Goal: Task Accomplishment & Management: Manage account settings

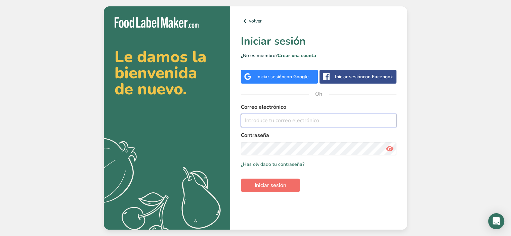
type input "[EMAIL_ADDRESS][DOMAIN_NAME]"
click at [268, 187] on font "Iniciar sesión" at bounding box center [271, 185] width 32 height 7
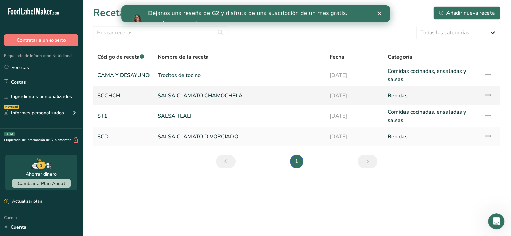
click at [194, 92] on font "SALSA CLAMATO CHAMOCHELA" at bounding box center [200, 95] width 85 height 7
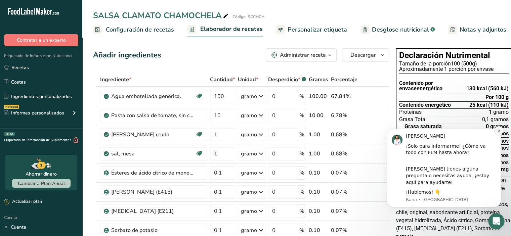
click at [498, 133] on icon "Descartar notificación" at bounding box center [499, 131] width 4 height 4
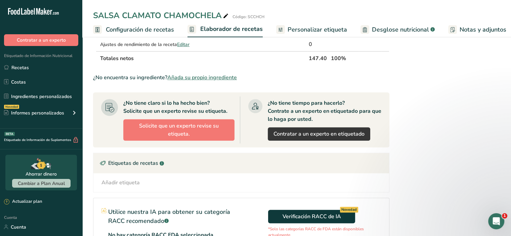
scroll to position [469, 0]
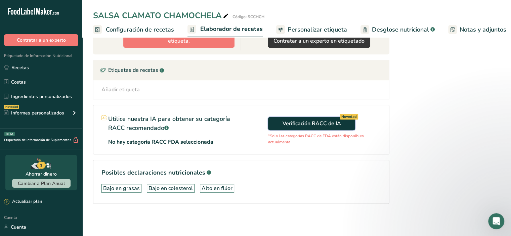
click at [312, 127] on font "Verificación RACC de IA" at bounding box center [311, 123] width 58 height 7
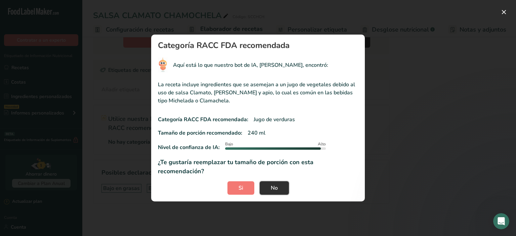
click at [281, 181] on button "No" at bounding box center [274, 187] width 29 height 13
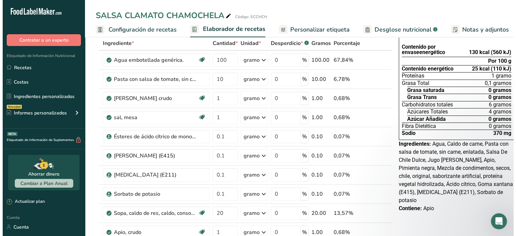
scroll to position [0, 0]
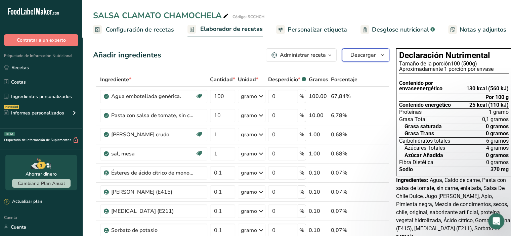
click at [372, 53] on button "Descargar" at bounding box center [365, 54] width 47 height 13
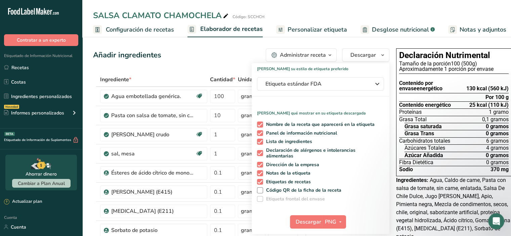
click at [297, 56] on font "Administrar receta" at bounding box center [303, 54] width 46 height 7
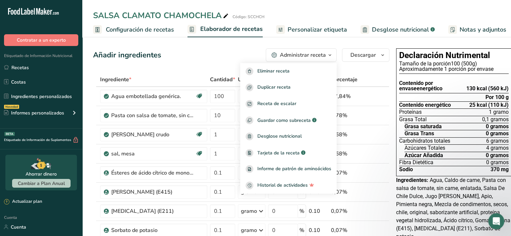
click at [200, 59] on div "Añadir ingredientes Administrar receta Eliminar receta Duplicar receta Receta d…" at bounding box center [241, 54] width 296 height 13
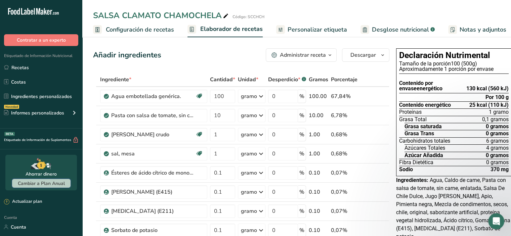
click at [47, 184] on font "Cambiar a Plan Anual" at bounding box center [41, 183] width 47 height 6
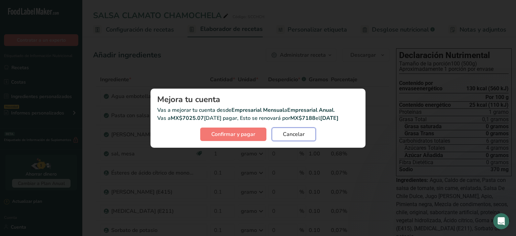
click at [289, 134] on font "Cancelar" at bounding box center [294, 134] width 22 height 7
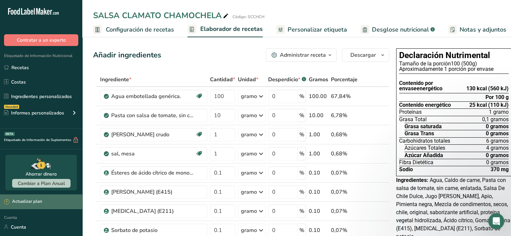
click at [24, 199] on font "Actualizar plan" at bounding box center [27, 202] width 30 height 6
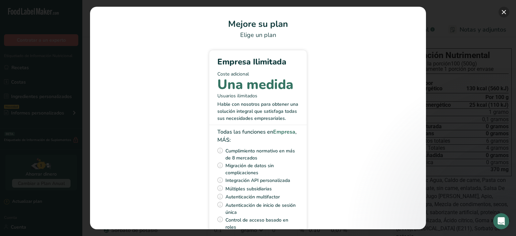
click at [504, 13] on button "Elige tu plan de precios modal" at bounding box center [503, 12] width 11 height 11
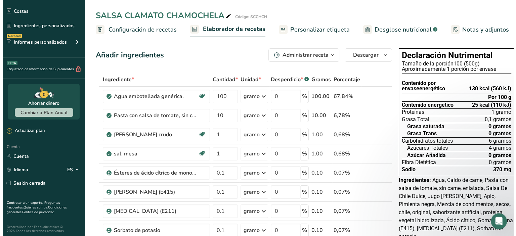
scroll to position [72, 0]
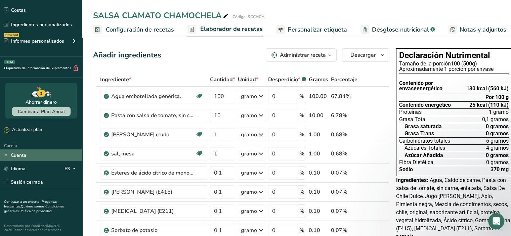
click at [45, 156] on link "Cuenta" at bounding box center [41, 155] width 82 height 12
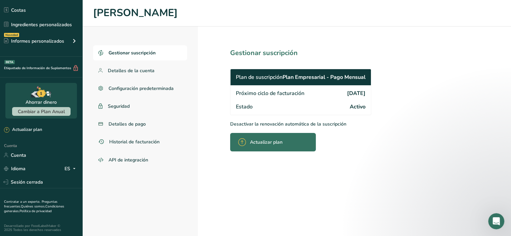
click at [271, 145] on font "Actualizar plan" at bounding box center [266, 142] width 33 height 6
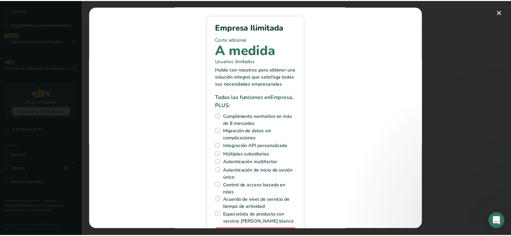
scroll to position [58, 0]
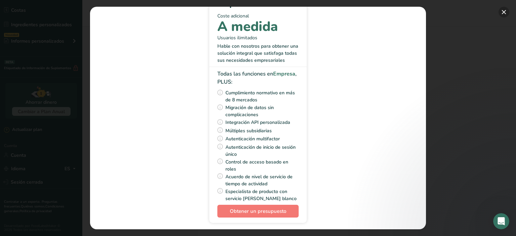
click at [504, 12] on button "Elige tu plan de precios modal" at bounding box center [503, 12] width 11 height 11
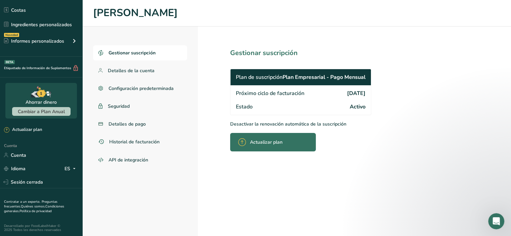
click at [364, 111] on font "Activo" at bounding box center [358, 106] width 16 height 7
drag, startPoint x: 305, startPoint y: 101, endPoint x: 299, endPoint y: 107, distance: 8.3
click at [347, 97] on font "[DATE]" at bounding box center [356, 93] width 18 height 7
click at [141, 122] on font "Detalles de pago" at bounding box center [126, 124] width 37 height 6
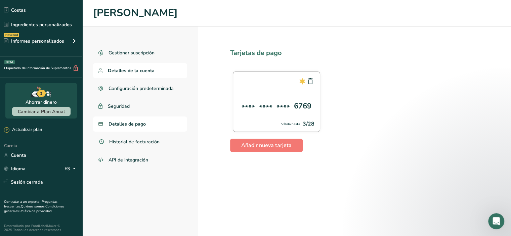
click at [149, 71] on font "Detalles de la cuenta" at bounding box center [131, 71] width 47 height 6
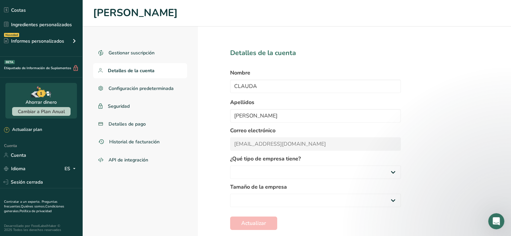
select select
select select "8"
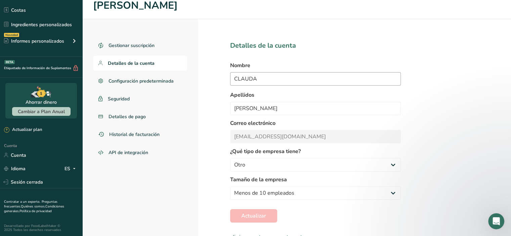
scroll to position [11, 0]
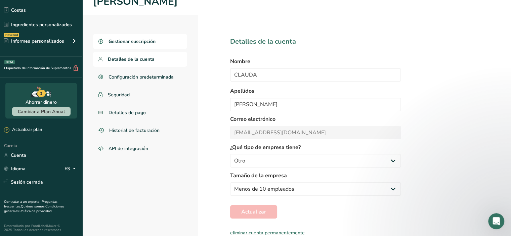
click at [144, 43] on font "Gestionar suscripción" at bounding box center [131, 41] width 47 height 6
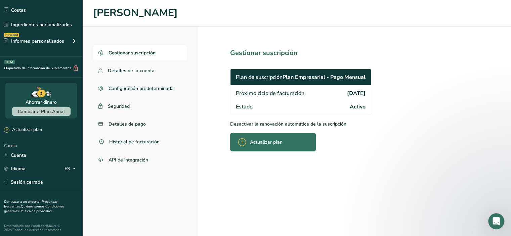
click at [259, 127] on font "Desactivar la renovación automática de la suscripción" at bounding box center [288, 124] width 116 height 6
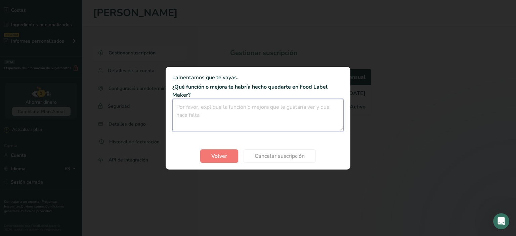
click at [203, 107] on textarea "Cancelar suscripción modal" at bounding box center [257, 115] width 171 height 32
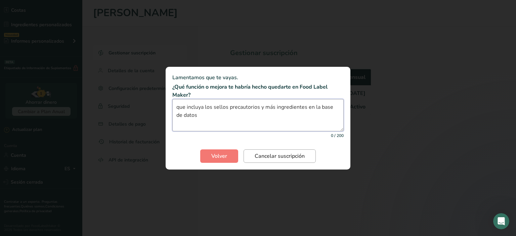
type textarea "que incluya los sellos precautorios y más ingredientes en la base de datos"
click at [271, 158] on font "Cancelar suscripción" at bounding box center [280, 155] width 50 height 7
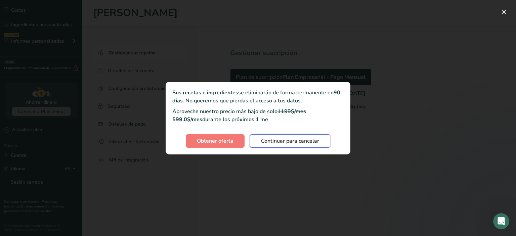
click at [281, 142] on font "Continuar para cancelar" at bounding box center [290, 140] width 58 height 7
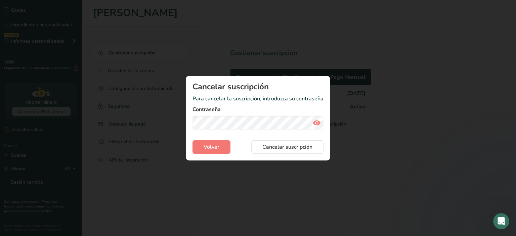
click at [317, 123] on icon "Cancelar suscripción modal" at bounding box center [317, 123] width 8 height 12
click at [295, 147] on font "Cancelar suscripción" at bounding box center [287, 146] width 50 height 7
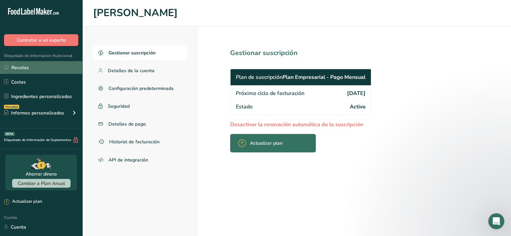
click at [29, 66] on link "Recetas" at bounding box center [41, 67] width 82 height 13
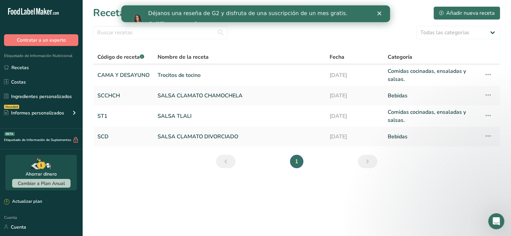
click at [379, 11] on icon "Cerrar" at bounding box center [379, 13] width 4 height 4
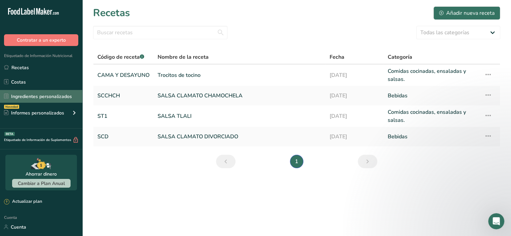
click at [48, 101] on link "Ingredientes personalizados" at bounding box center [41, 96] width 82 height 13
